Goal: Browse casually: Explore the website without a specific task or goal

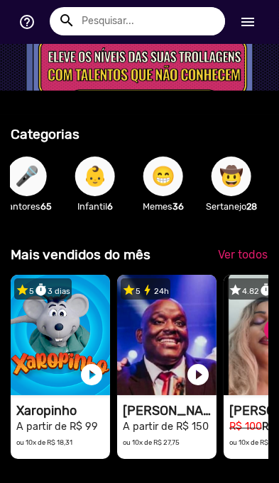
scroll to position [0, 936]
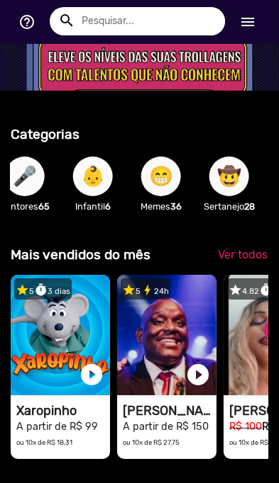
click at [170, 196] on span "😁" at bounding box center [161, 177] width 24 height 40
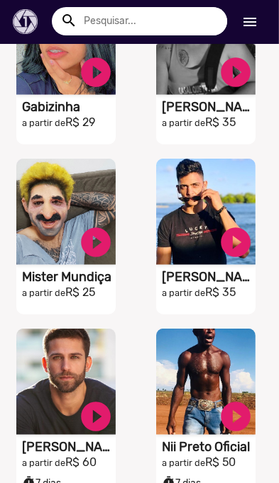
scroll to position [615, 0]
